Goal: Obtain resource: Obtain resource

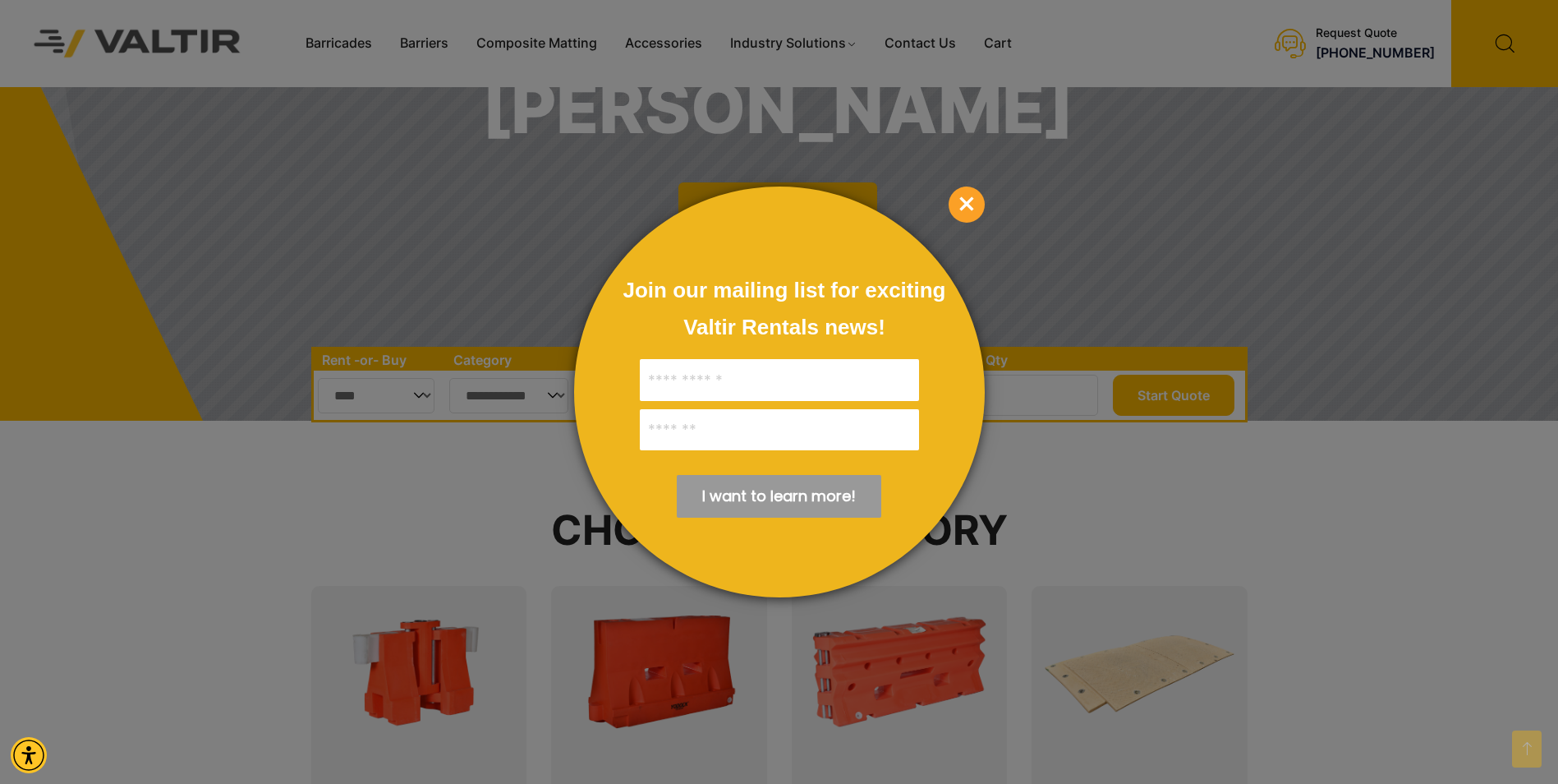
scroll to position [329, 0]
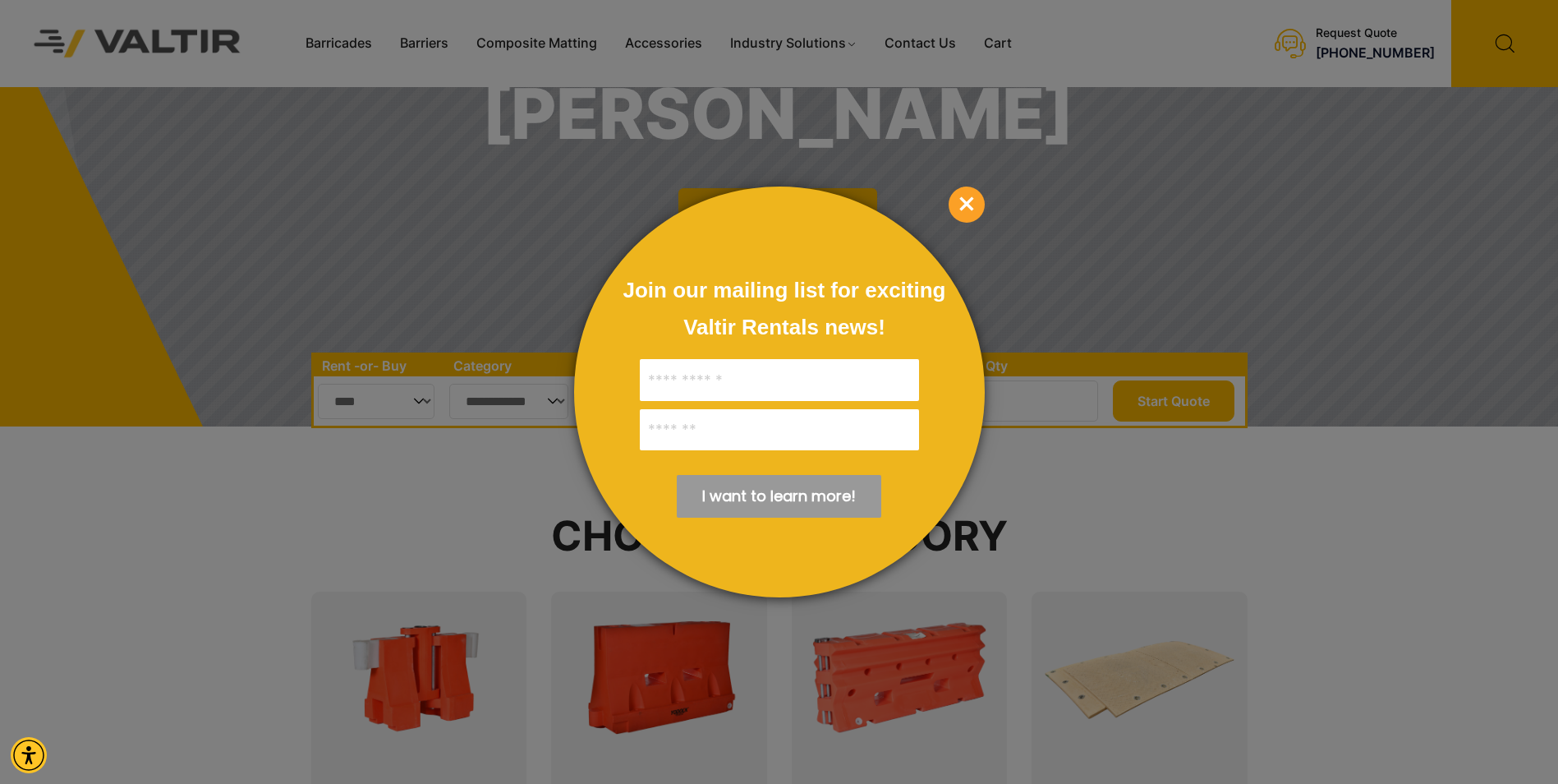
click at [971, 206] on span "×" at bounding box center [966, 204] width 36 height 36
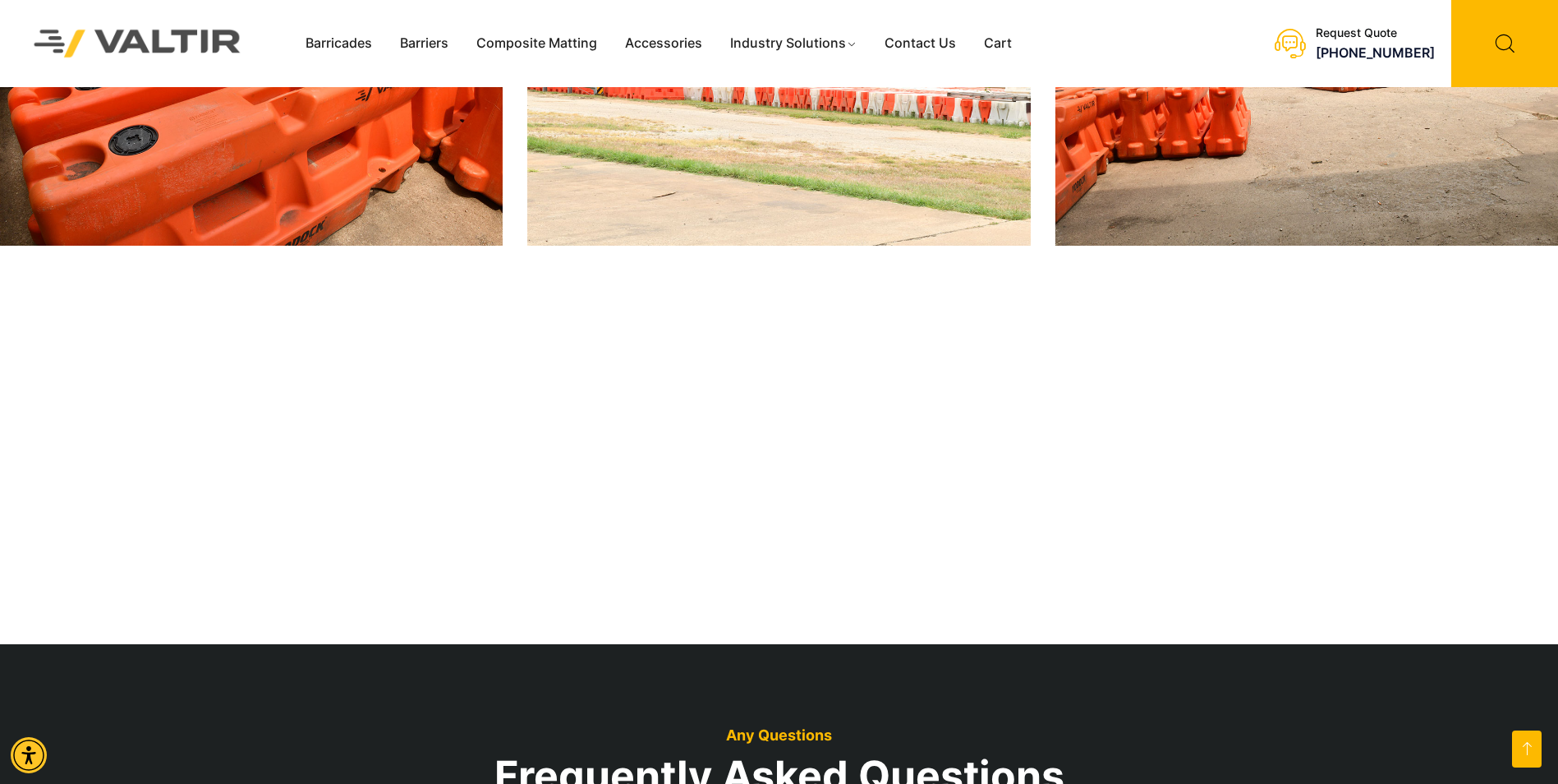
scroll to position [2874, 0]
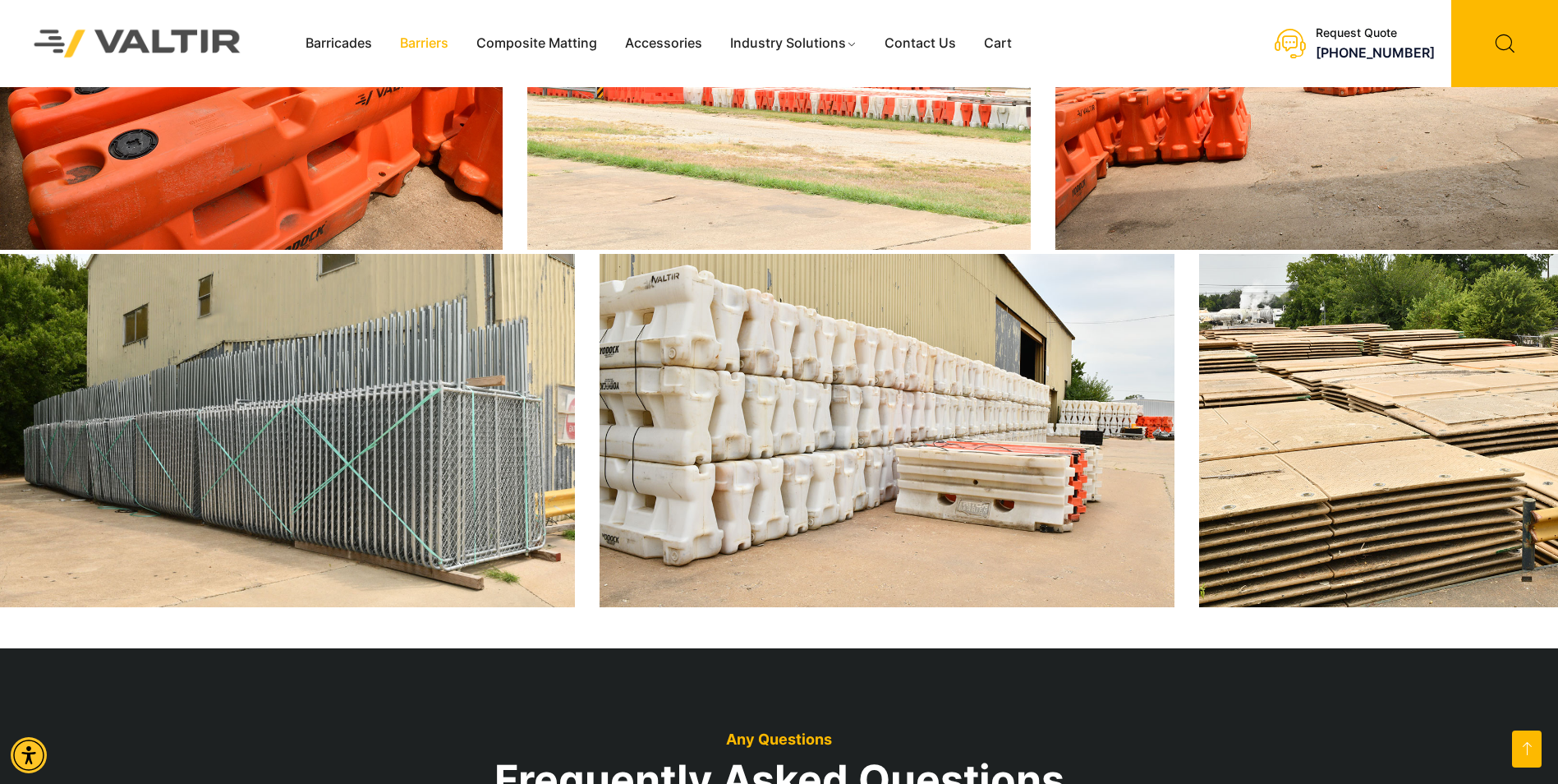
click at [410, 37] on link "Barriers" at bounding box center [424, 43] width 76 height 25
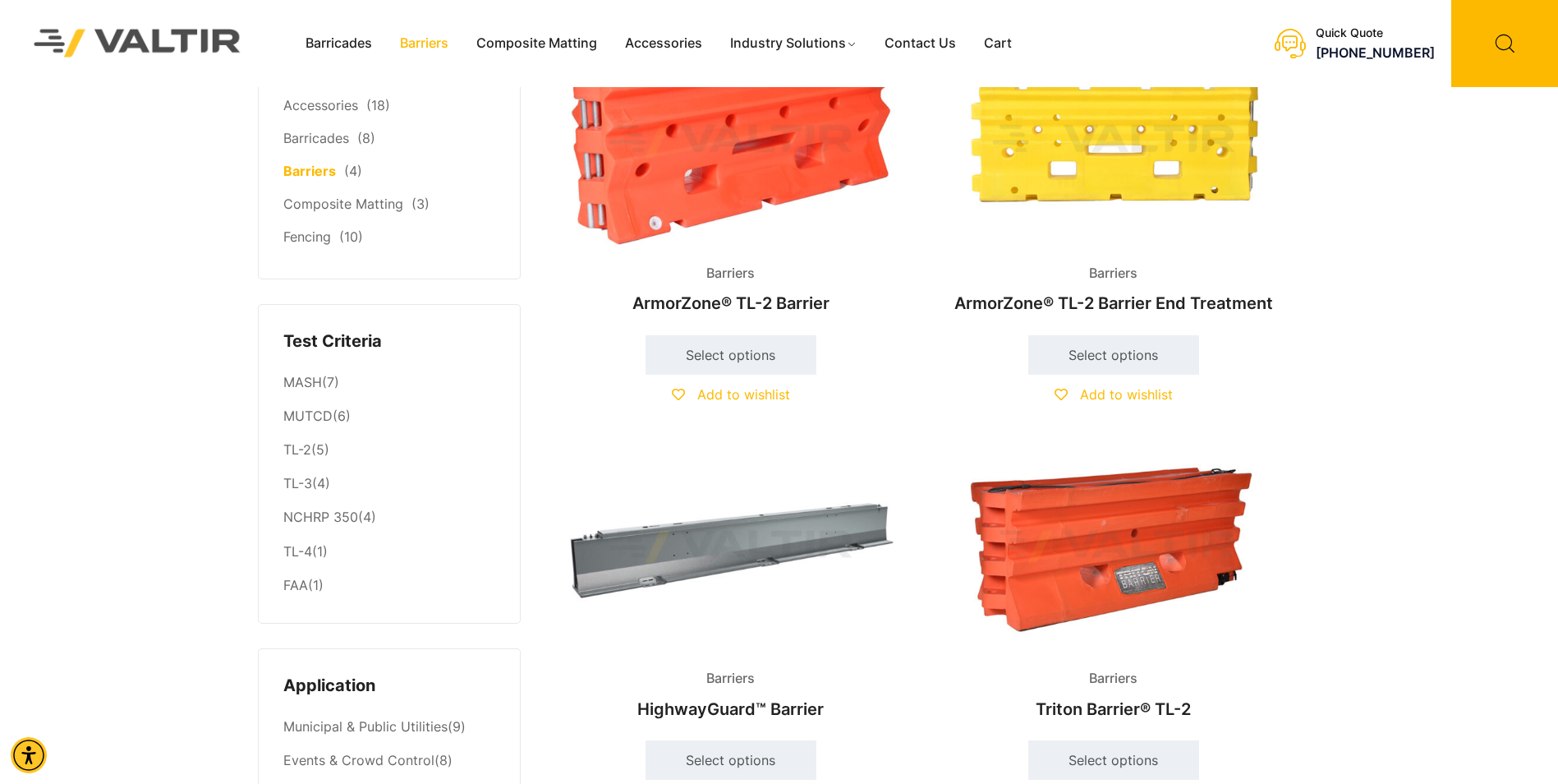
scroll to position [329, 0]
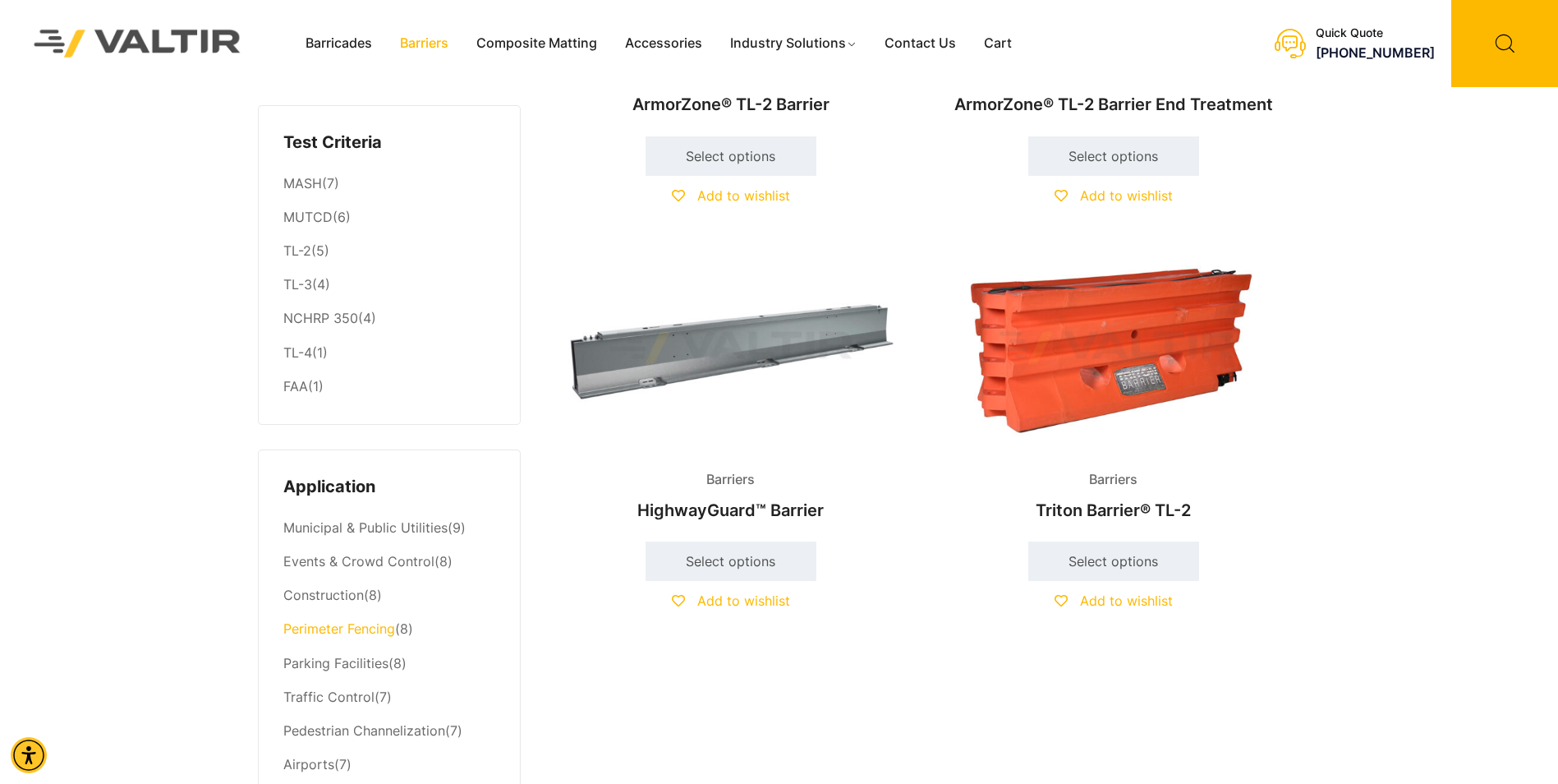
click at [357, 629] on link "Perimeter Fencing" at bounding box center [339, 628] width 111 height 17
click at [722, 337] on img at bounding box center [731, 347] width 355 height 213
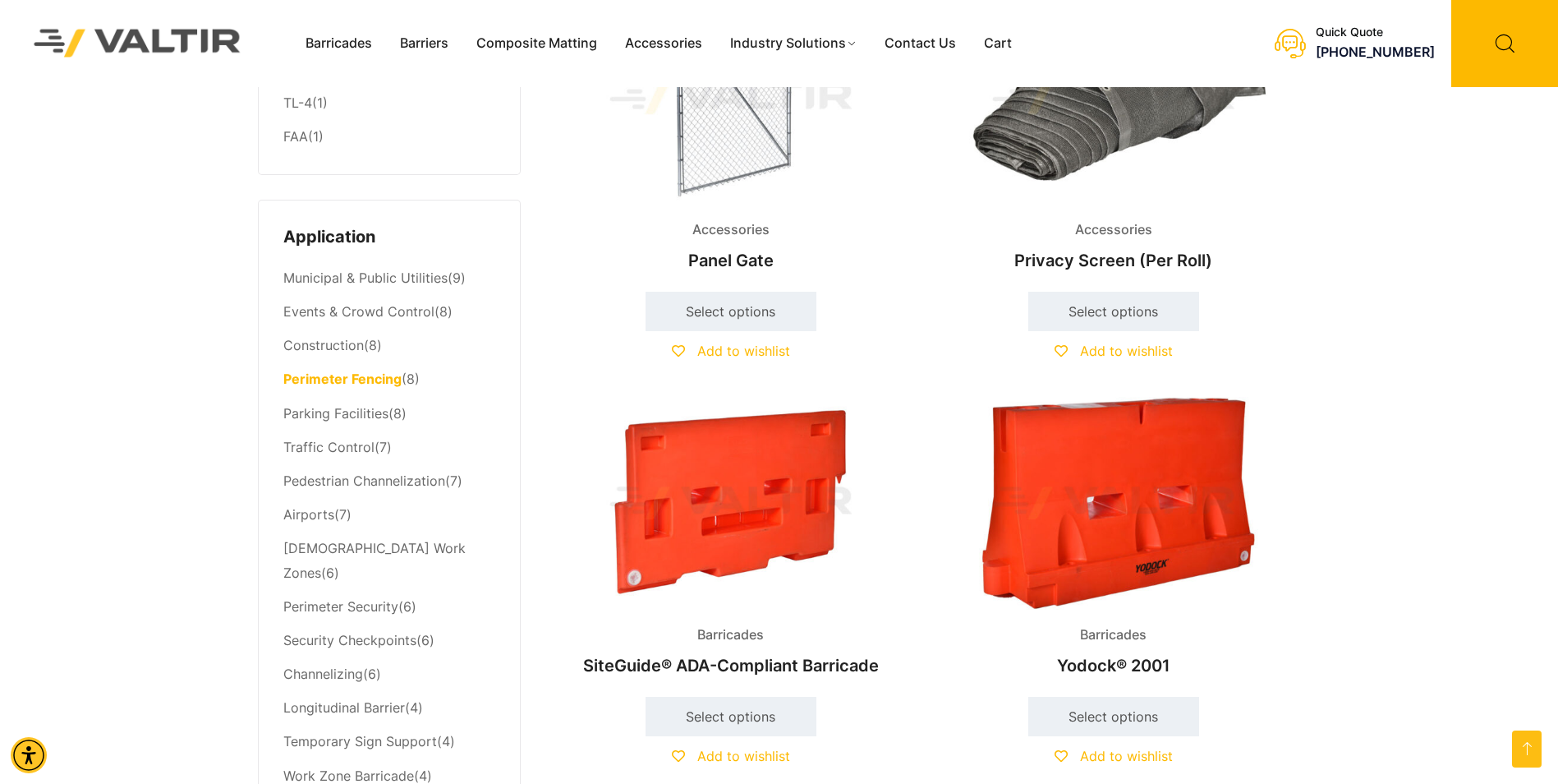
scroll to position [329, 0]
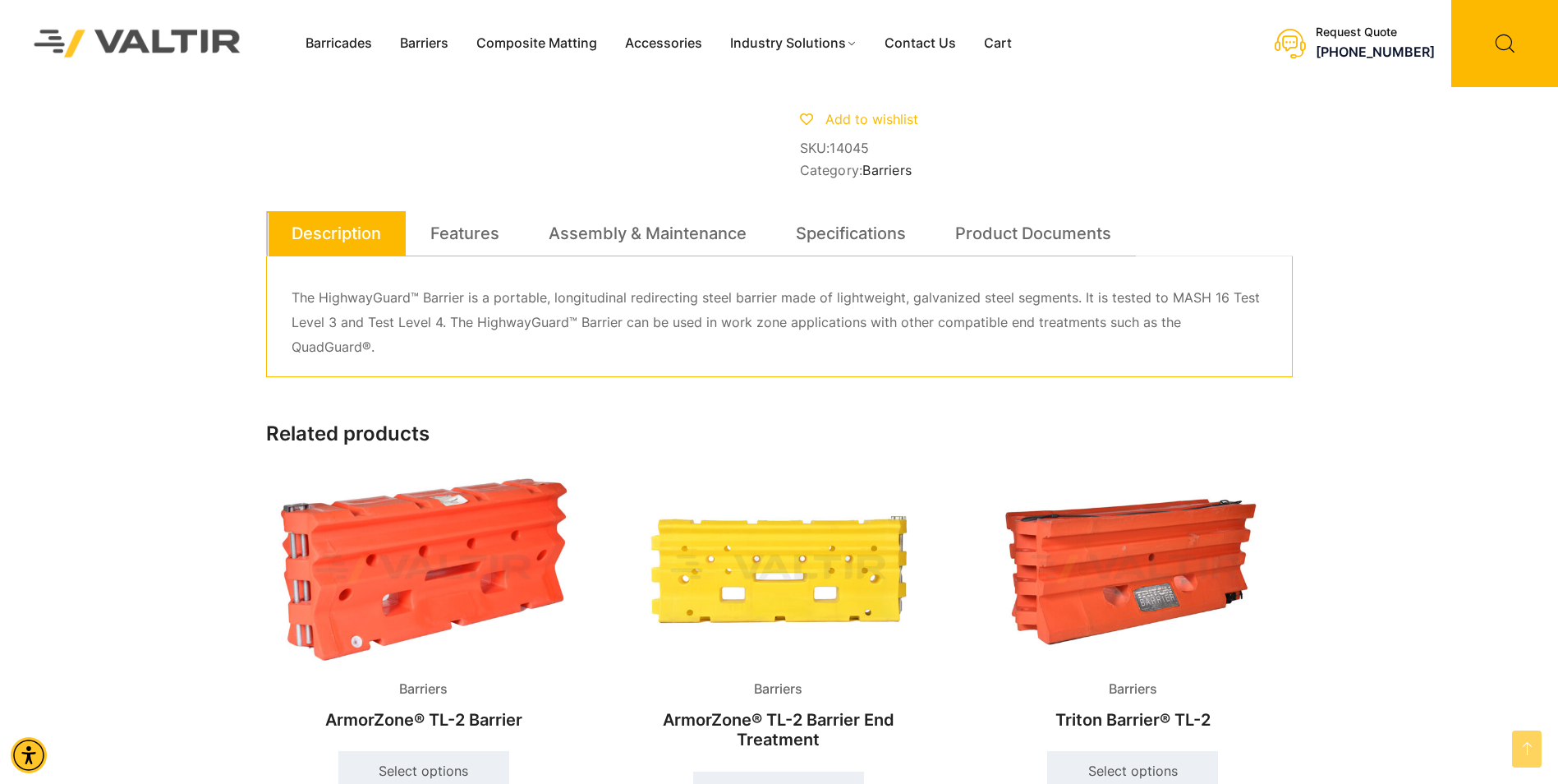
scroll to position [246, 0]
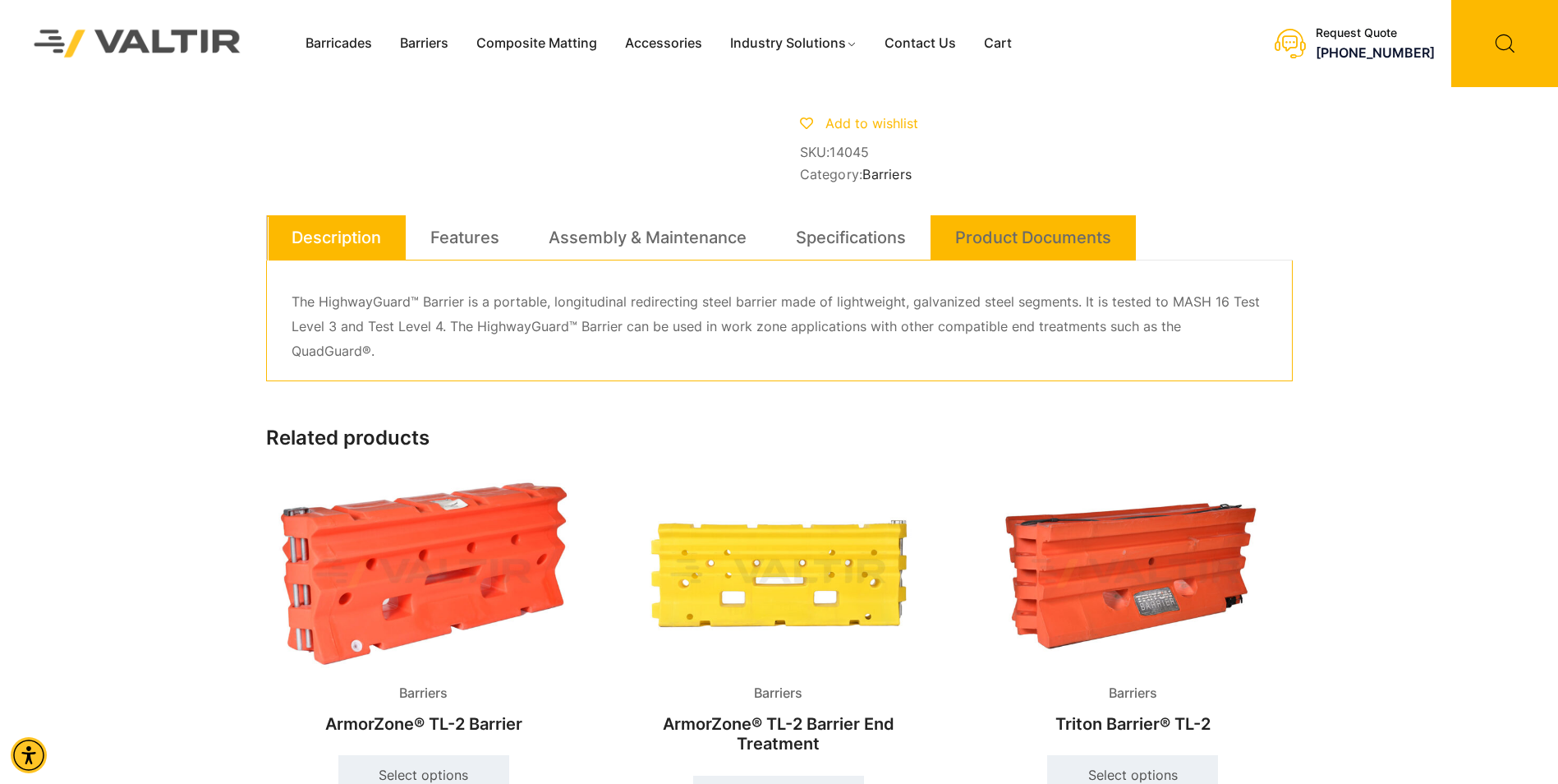
click at [1019, 240] on link "Product Documents" at bounding box center [1033, 238] width 156 height 44
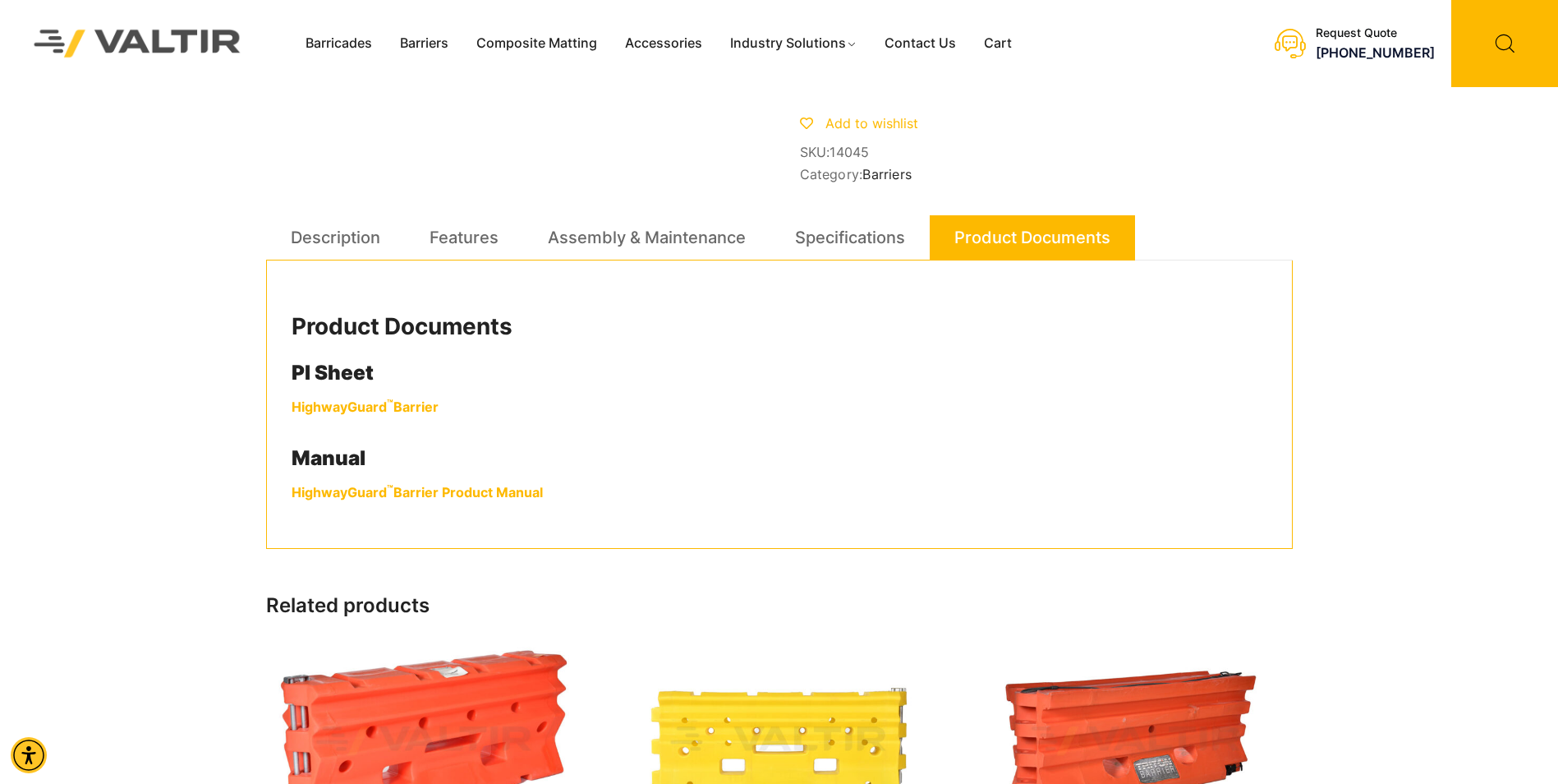
click at [446, 500] on link "HighwayGuard ™ Barrier Product Manual" at bounding box center [416, 492] width 252 height 17
